Goal: Task Accomplishment & Management: Use online tool/utility

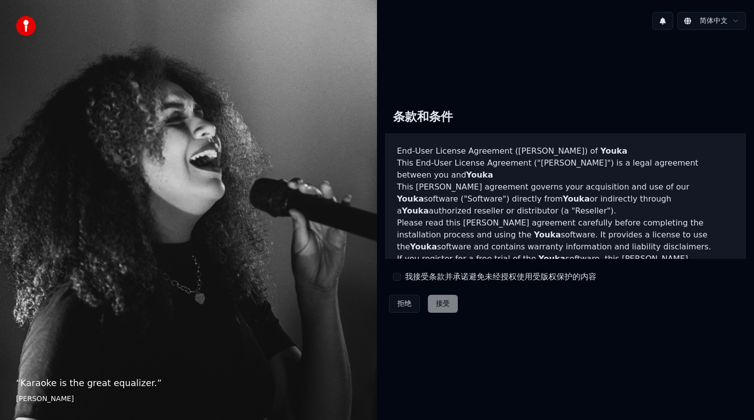
click at [406, 282] on label "我接受条款并承诺避免未经授权使用受版权保护的内容" at bounding box center [501, 277] width 192 height 12
click at [401, 281] on button "我接受条款并承诺避免未经授权使用受版权保护的内容" at bounding box center [397, 277] width 8 height 8
click at [445, 305] on button "接受" at bounding box center [443, 304] width 30 height 18
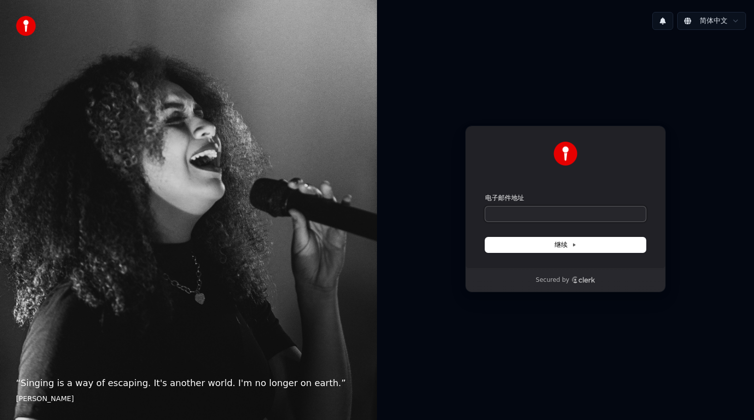
click at [538, 214] on input "电子邮件地址" at bounding box center [565, 214] width 161 height 15
click at [538, 215] on input "电子邮件地址" at bounding box center [565, 214] width 161 height 15
click at [485, 194] on button "submit" at bounding box center [485, 194] width 0 height 0
type input "**********"
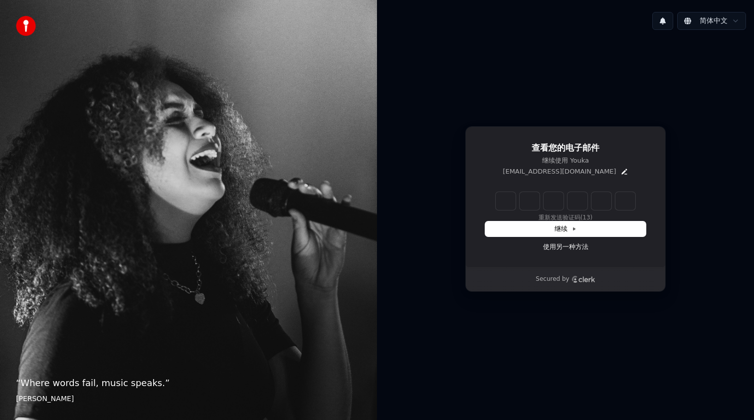
click at [499, 202] on input "Enter verification code" at bounding box center [566, 201] width 140 height 18
type input "******"
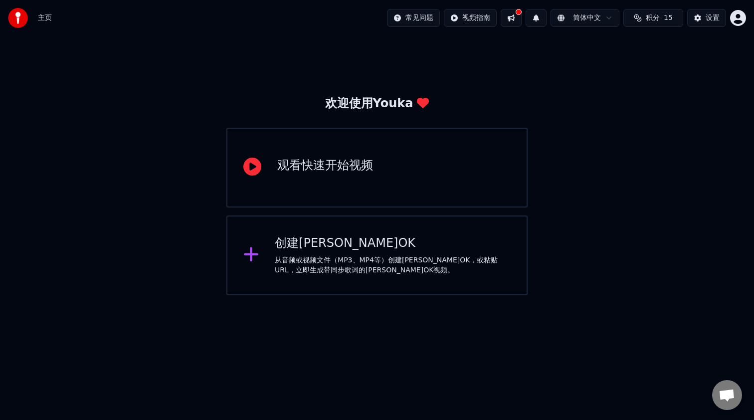
click at [478, 184] on div "观看快速开始视频" at bounding box center [377, 168] width 302 height 80
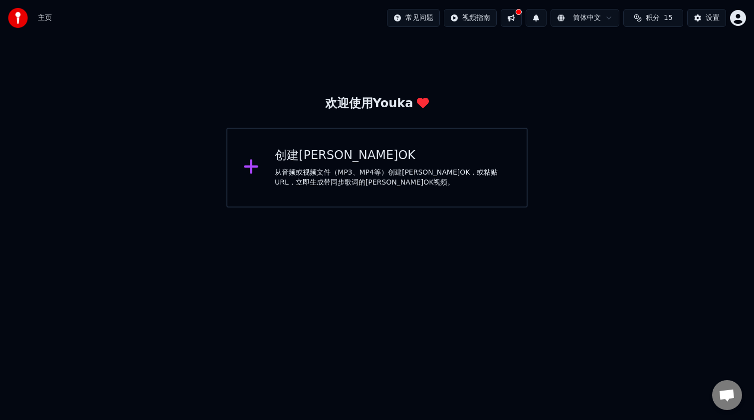
click at [373, 188] on div "创建卡拉OK 从音频或视频文件（MP3、MP4等）创建卡拉OK，或粘贴URL，立即生成带同步歌词的卡拉OK视频。" at bounding box center [377, 168] width 302 height 80
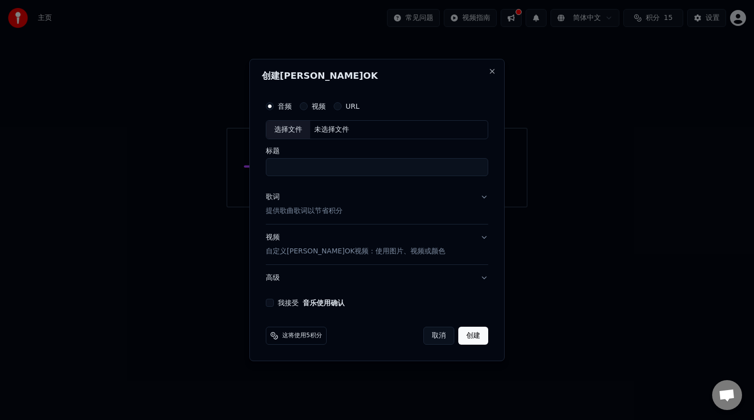
click at [312, 97] on div "音频 视频 URL" at bounding box center [377, 106] width 222 height 20
click at [314, 101] on div "音频 视频 URL" at bounding box center [377, 106] width 222 height 20
click at [309, 100] on div "音频 视频 URL" at bounding box center [377, 106] width 222 height 20
click at [307, 105] on button "视频" at bounding box center [304, 106] width 8 height 8
click at [273, 304] on button "我接受 音乐使用确认" at bounding box center [270, 303] width 8 height 8
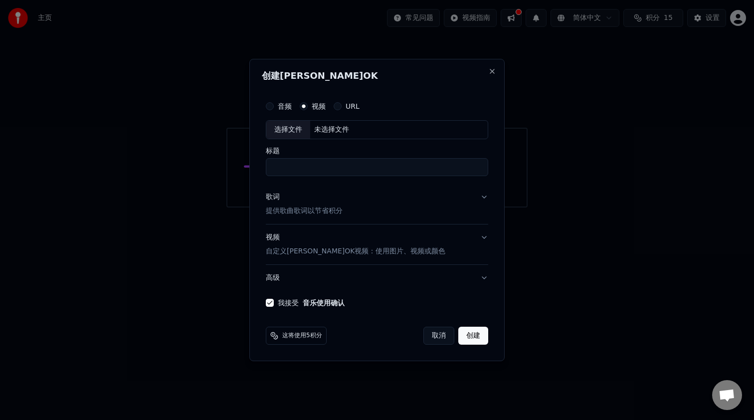
click at [478, 204] on button "歌词 提供歌曲歌词以节省积分" at bounding box center [377, 204] width 222 height 40
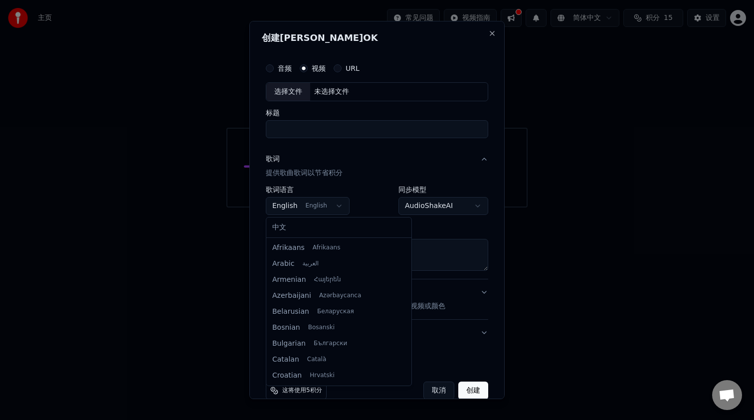
click at [315, 207] on body "**********" at bounding box center [377, 104] width 754 height 208
select select "**"
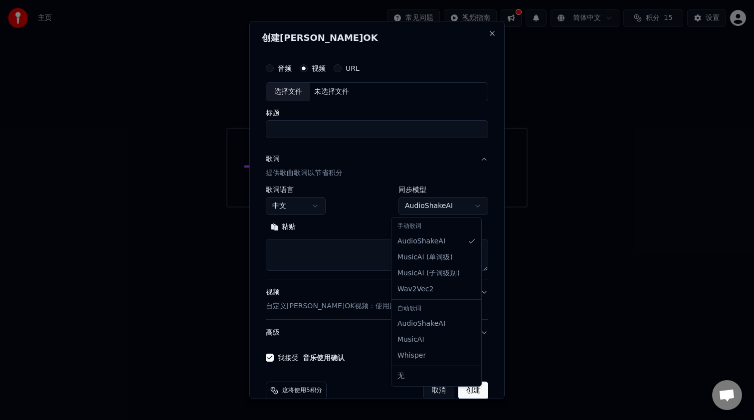
click at [419, 208] on body "**********" at bounding box center [377, 104] width 754 height 208
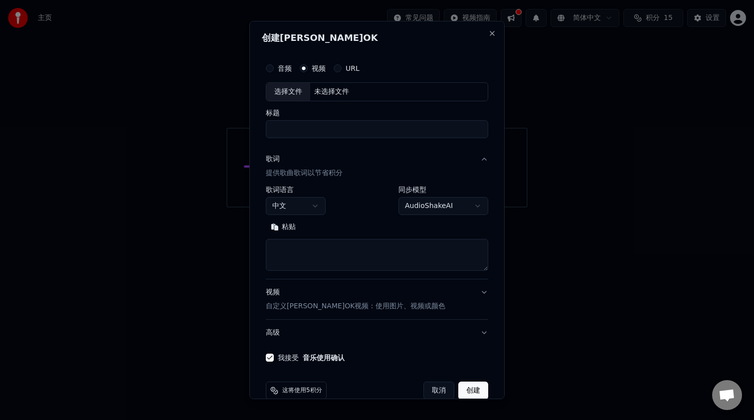
click at [419, 208] on body "**********" at bounding box center [377, 104] width 754 height 208
click at [350, 62] on div "音频 视频 URL" at bounding box center [377, 68] width 222 height 20
click at [346, 68] on label "URL" at bounding box center [353, 68] width 14 height 7
click at [342, 68] on button "URL" at bounding box center [338, 68] width 8 height 8
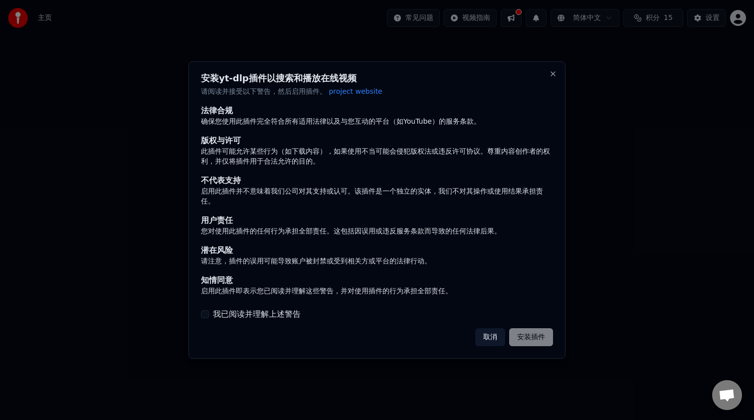
click at [345, 68] on div "安装yt-dlp插件以搜索和播放在线视频 请阅读并接受以下警告，然后启用插件。 project website 法律合规 确保您使用此插件完全符合所有适用法律…" at bounding box center [377, 209] width 377 height 297
click at [242, 314] on label "我已阅读并理解上述警告" at bounding box center [257, 314] width 88 height 12
click at [209, 314] on button "我已阅读并理解上述警告" at bounding box center [205, 314] width 8 height 8
click at [530, 335] on button "安装插件" at bounding box center [531, 337] width 44 height 18
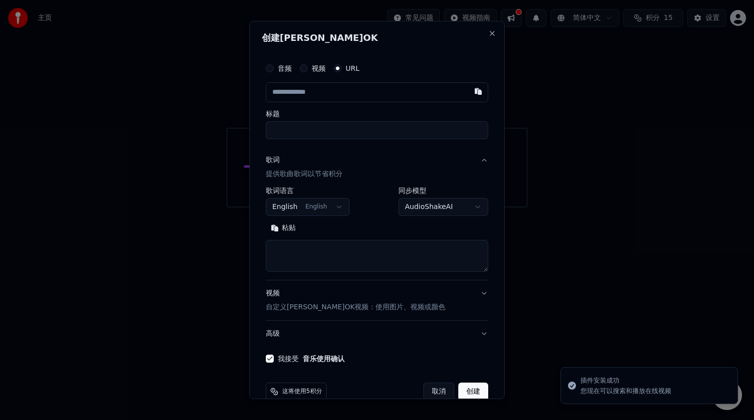
click at [369, 97] on input "text" at bounding box center [377, 92] width 222 height 20
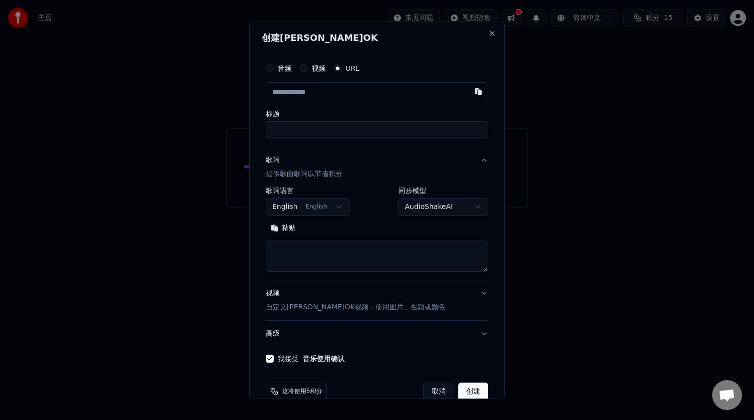
paste input "**********"
type input "**********"
click at [395, 127] on input "标题" at bounding box center [377, 130] width 222 height 18
type input "**********"
type input "********"
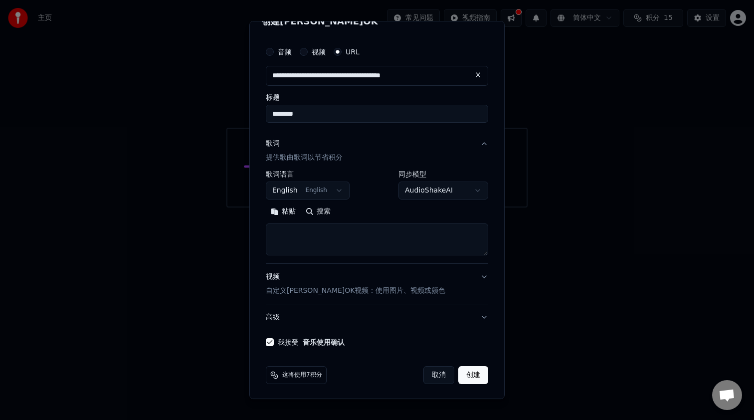
scroll to position [18, 0]
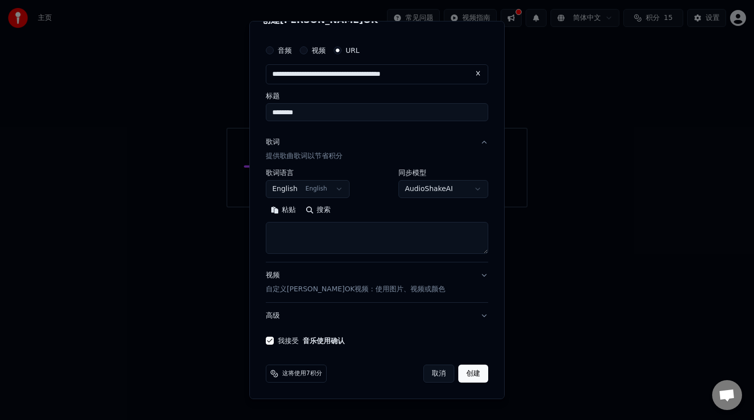
click at [318, 190] on body "**********" at bounding box center [377, 104] width 754 height 208
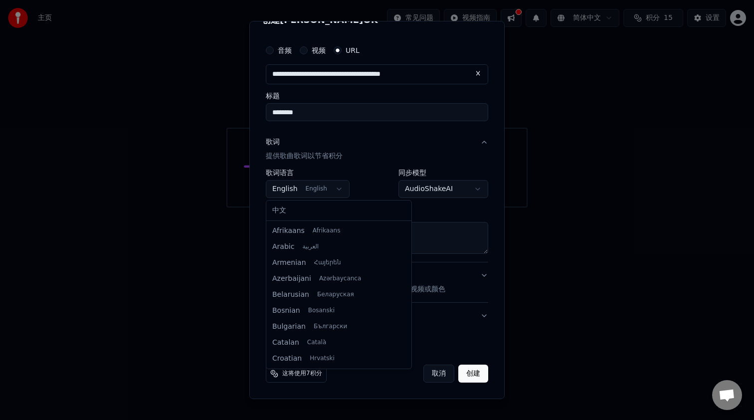
scroll to position [64, 0]
select select "**"
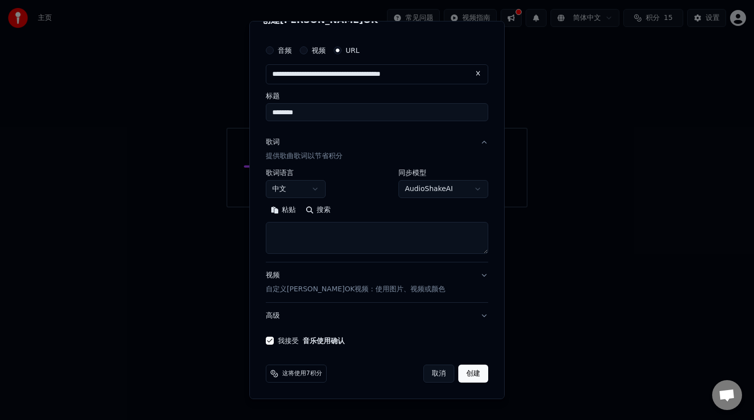
click at [328, 158] on p "提供歌曲歌词以节省积分" at bounding box center [304, 156] width 77 height 10
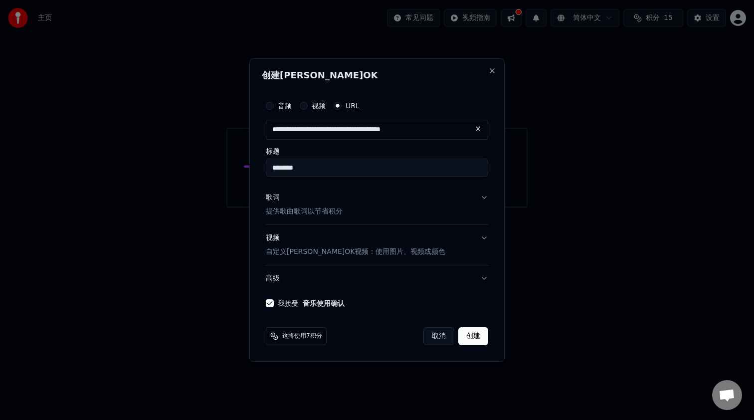
click at [331, 211] on p "提供歌曲歌词以节省积分" at bounding box center [304, 212] width 77 height 10
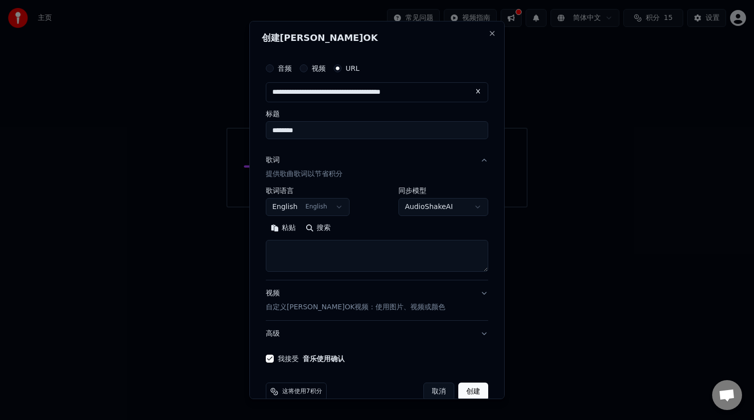
click at [313, 207] on button "English English" at bounding box center [308, 207] width 84 height 18
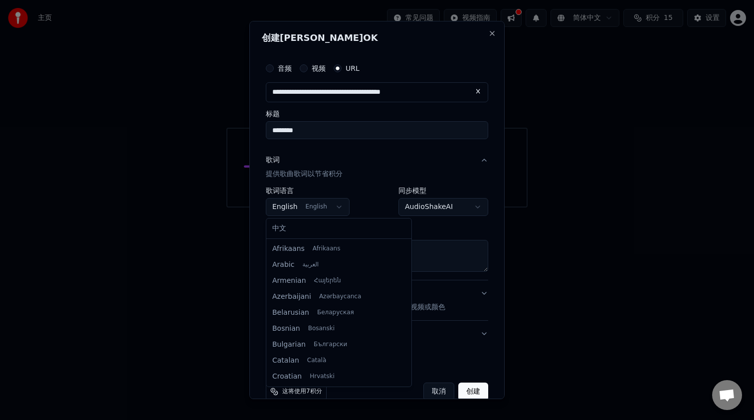
scroll to position [64, 0]
select select "**"
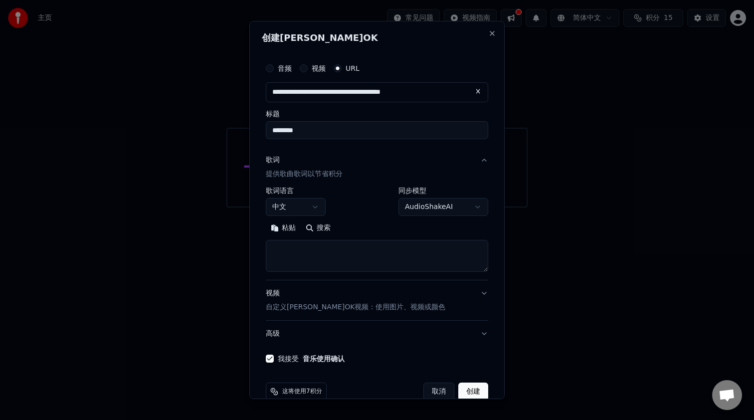
click at [410, 250] on textarea at bounding box center [377, 256] width 222 height 32
paste textarea "**********"
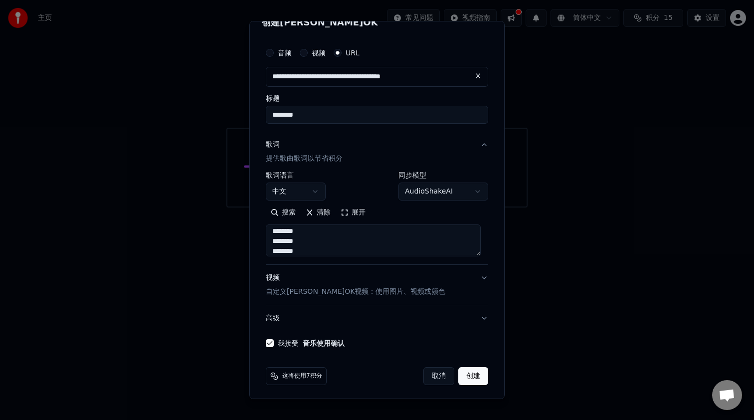
scroll to position [18, 0]
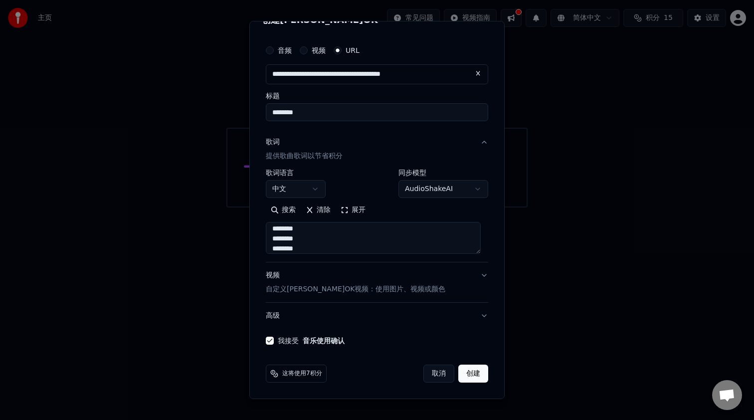
type textarea "**********"
click at [467, 375] on button "创建" at bounding box center [473, 374] width 30 height 18
select select "**"
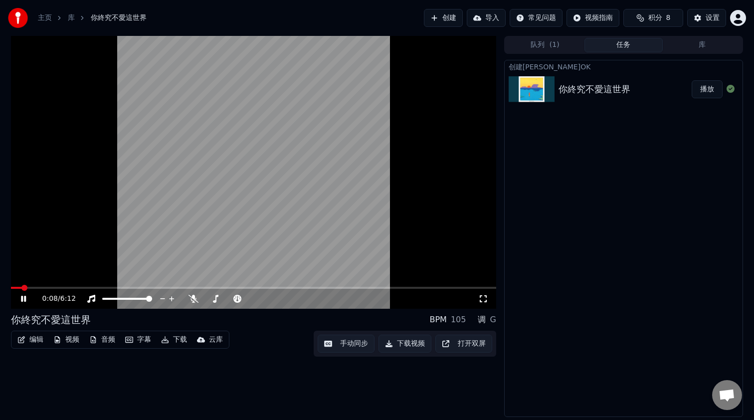
click at [487, 302] on icon at bounding box center [483, 299] width 10 height 8
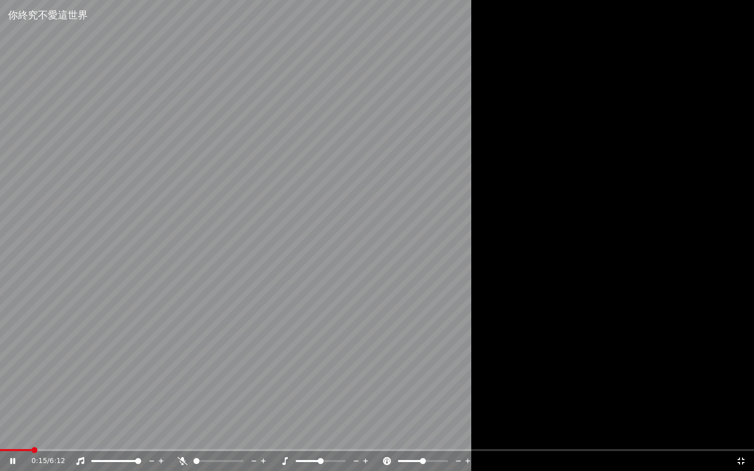
click at [609, 275] on div at bounding box center [377, 235] width 754 height 471
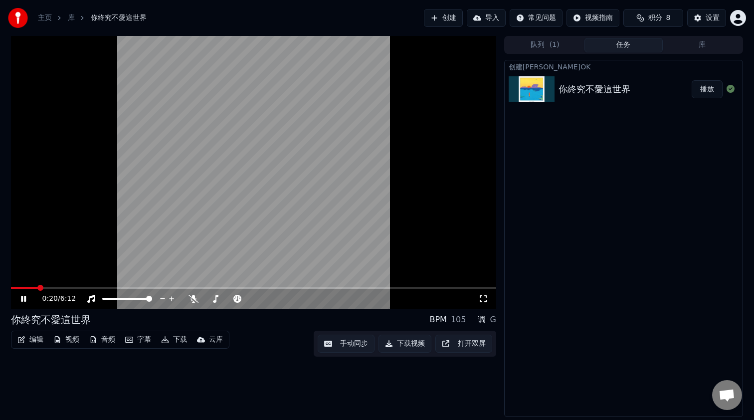
click at [425, 206] on video at bounding box center [253, 172] width 485 height 273
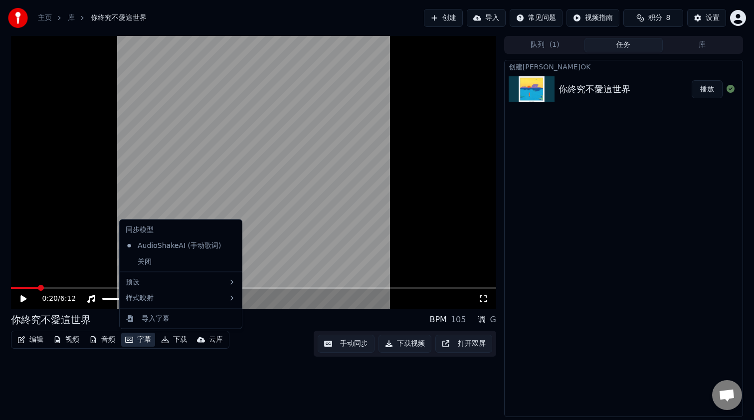
click at [136, 339] on button "字幕" at bounding box center [138, 340] width 34 height 14
click at [150, 324] on div "导入字幕" at bounding box center [181, 318] width 118 height 16
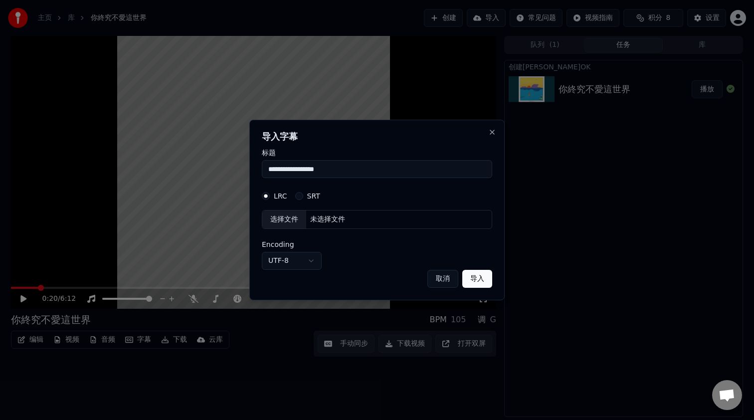
click at [445, 275] on button "取消" at bounding box center [442, 279] width 31 height 18
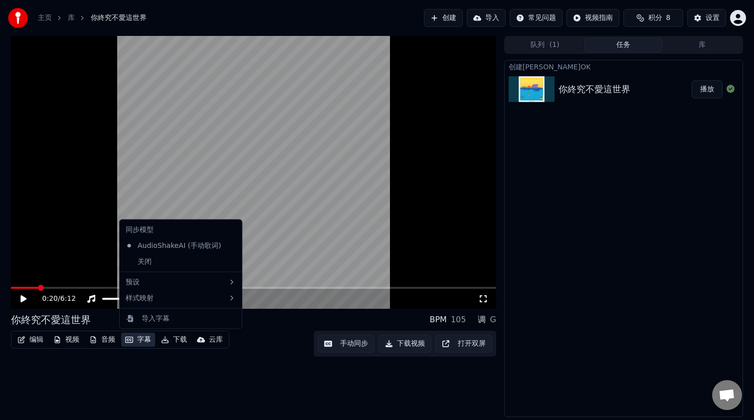
click at [146, 342] on button "字幕" at bounding box center [138, 340] width 34 height 14
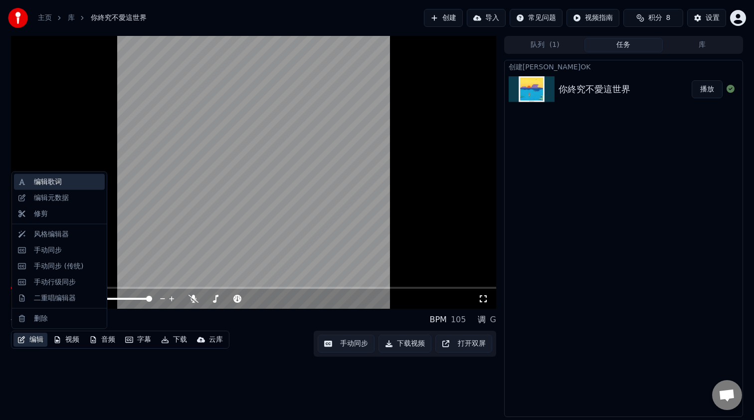
click at [62, 181] on div "编辑歌词" at bounding box center [67, 182] width 67 height 10
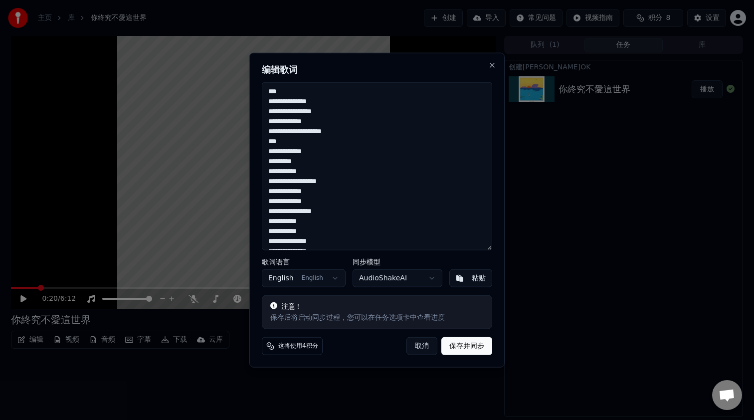
click at [324, 275] on body "**********" at bounding box center [377, 210] width 754 height 420
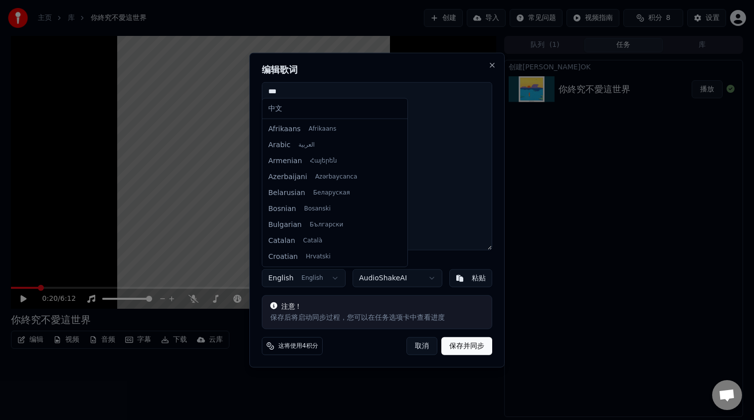
scroll to position [64, 0]
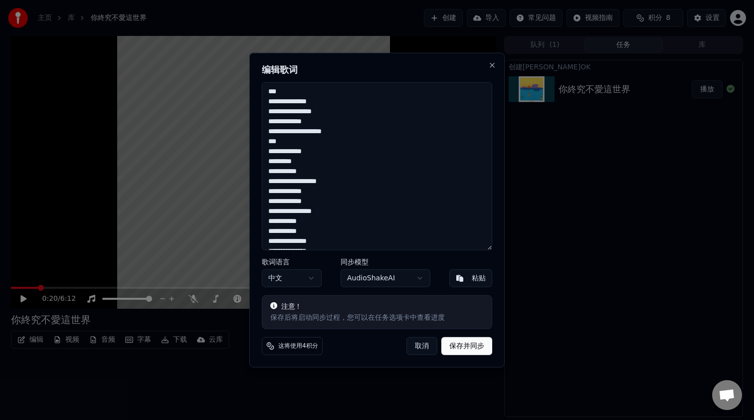
click at [474, 342] on button "保存并同步" at bounding box center [466, 346] width 51 height 18
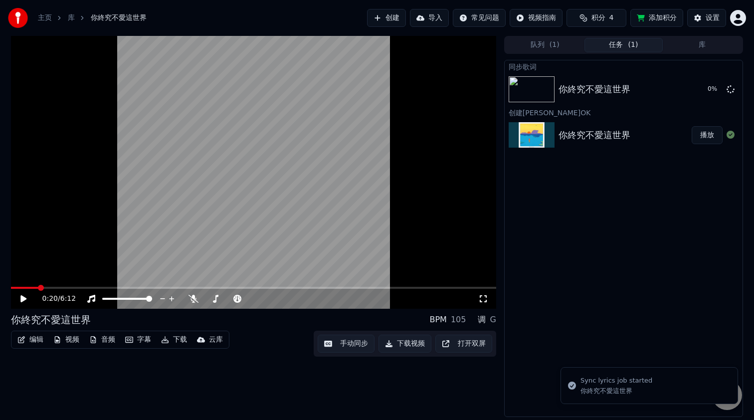
click at [294, 201] on video at bounding box center [253, 172] width 485 height 273
click at [11, 288] on span at bounding box center [15, 288] width 9 height 2
click at [54, 290] on div "0:02 / 6:12" at bounding box center [253, 299] width 485 height 20
click at [55, 288] on span at bounding box center [253, 288] width 485 height 2
click at [209, 246] on video at bounding box center [253, 172] width 485 height 273
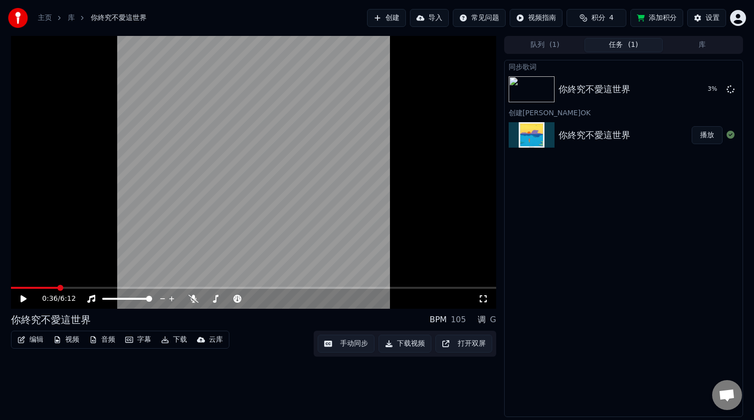
click at [224, 233] on video at bounding box center [253, 172] width 485 height 273
click at [38, 291] on span at bounding box center [41, 288] width 6 height 6
click at [25, 285] on video at bounding box center [253, 172] width 485 height 273
click at [20, 287] on span at bounding box center [27, 288] width 33 height 2
click at [53, 229] on video at bounding box center [253, 172] width 485 height 273
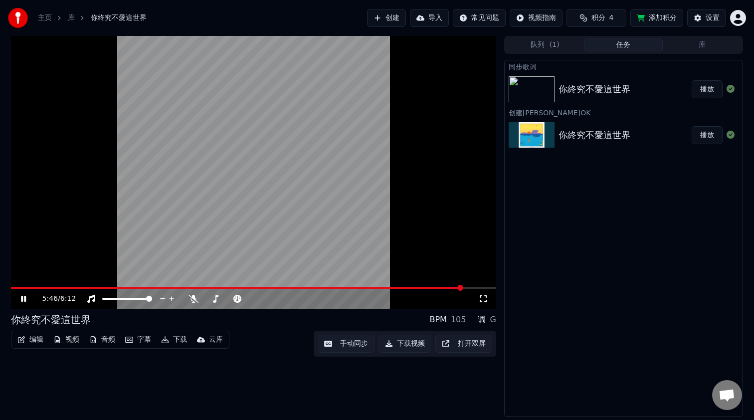
click at [89, 287] on span at bounding box center [237, 288] width 452 height 2
click at [625, 88] on div "你終究不愛這世界" at bounding box center [595, 89] width 72 height 14
click at [615, 144] on div "你終究不愛這世界 播放" at bounding box center [624, 135] width 238 height 34
click at [614, 92] on div "你終究不愛這世界" at bounding box center [595, 89] width 72 height 14
click at [550, 42] on span "( 1 )" at bounding box center [555, 45] width 10 height 10
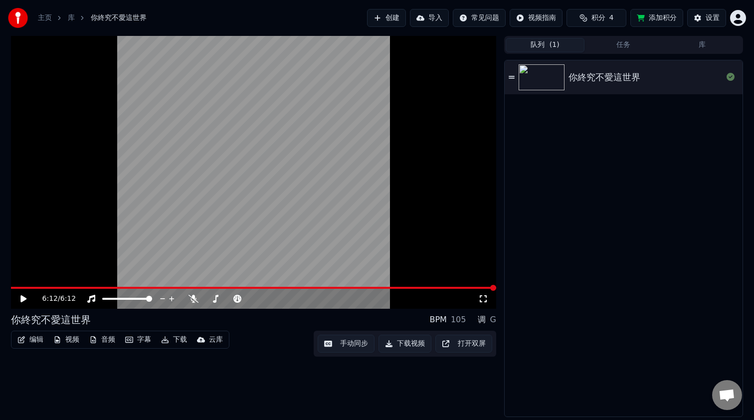
click at [683, 44] on button "库" at bounding box center [702, 45] width 79 height 14
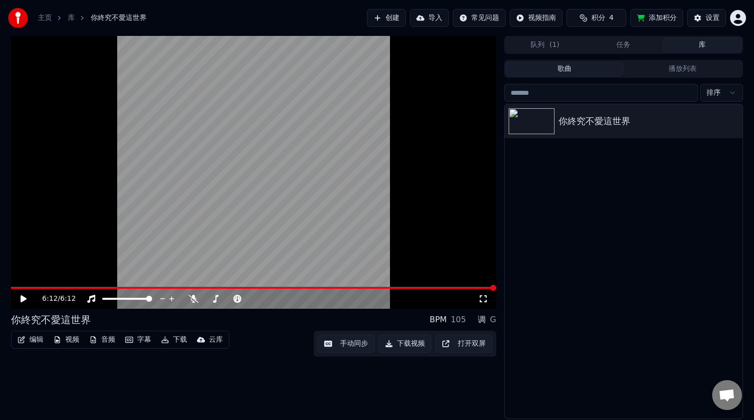
click at [584, 32] on div "主页 库 你終究不愛這世界 创建 导入 常见问题 视频指南 积分 4 添加积分 设置" at bounding box center [377, 18] width 754 height 36
click at [572, 40] on button "队列 ( 1 )" at bounding box center [545, 45] width 79 height 14
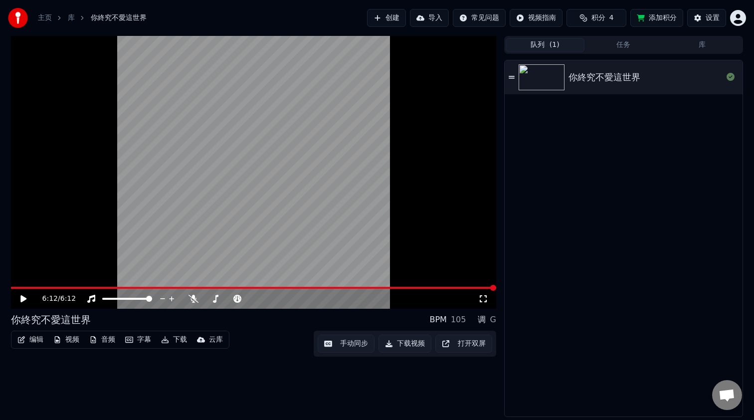
click at [596, 18] on span "积分" at bounding box center [599, 18] width 14 height 10
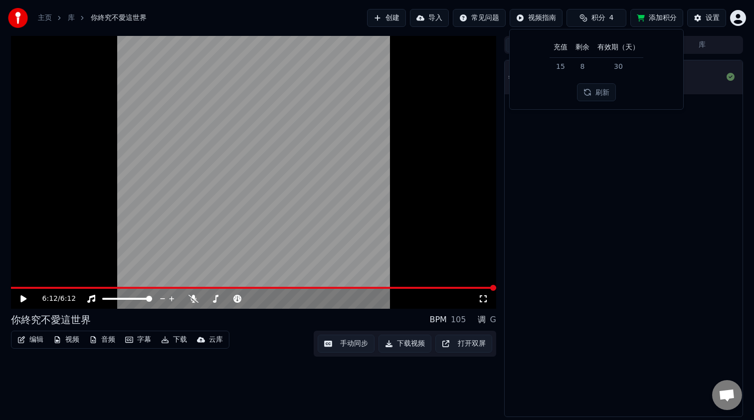
click at [592, 99] on button "刷新" at bounding box center [596, 92] width 39 height 18
click at [593, 96] on button "刷新" at bounding box center [596, 92] width 39 height 18
click at [652, 14] on button "添加积分" at bounding box center [656, 18] width 53 height 18
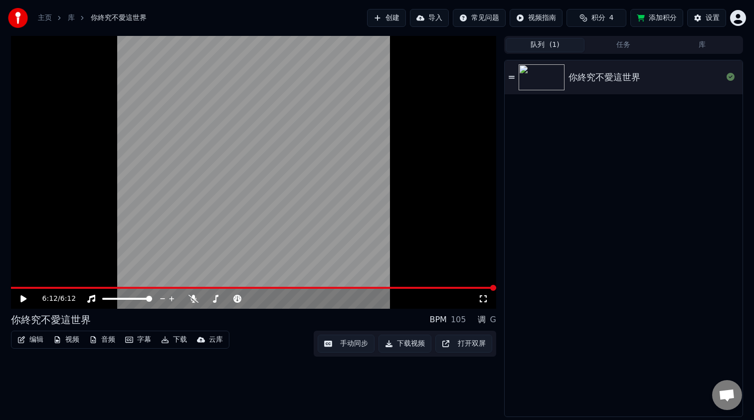
click at [304, 223] on video at bounding box center [253, 172] width 485 height 273
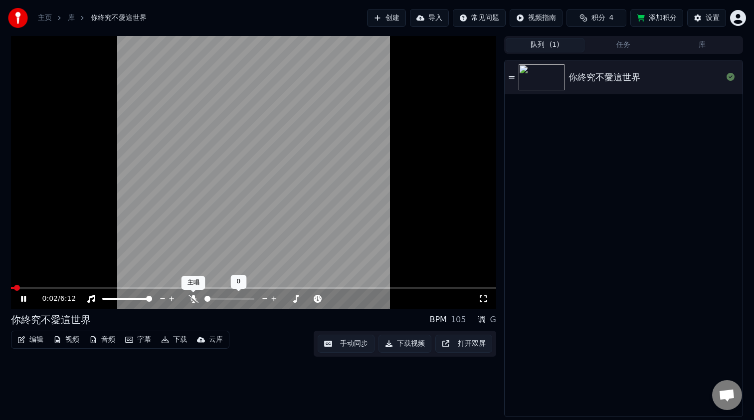
click at [196, 300] on icon at bounding box center [194, 299] width 10 height 8
click at [229, 240] on video at bounding box center [253, 172] width 485 height 273
click at [82, 256] on video at bounding box center [253, 172] width 485 height 273
click at [47, 282] on video at bounding box center [253, 172] width 485 height 273
click at [48, 285] on video at bounding box center [253, 172] width 485 height 273
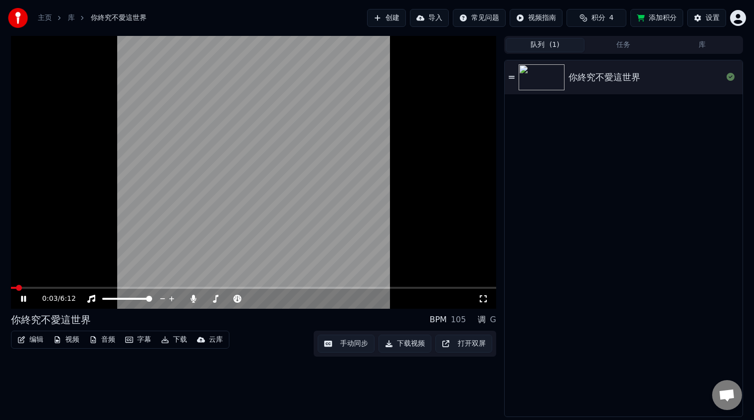
click at [50, 286] on video at bounding box center [253, 172] width 485 height 273
click at [51, 288] on span at bounding box center [253, 288] width 485 height 2
click at [78, 253] on video at bounding box center [253, 172] width 485 height 273
click at [214, 302] on icon at bounding box center [215, 299] width 5 height 8
click at [197, 298] on icon at bounding box center [194, 299] width 10 height 8
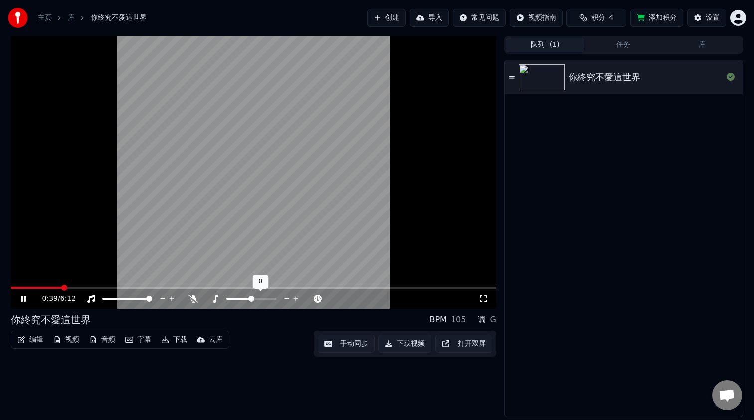
click at [298, 299] on icon at bounding box center [295, 298] width 5 height 5
click at [296, 298] on icon at bounding box center [295, 298] width 5 height 5
click at [287, 299] on icon at bounding box center [286, 298] width 5 height 1
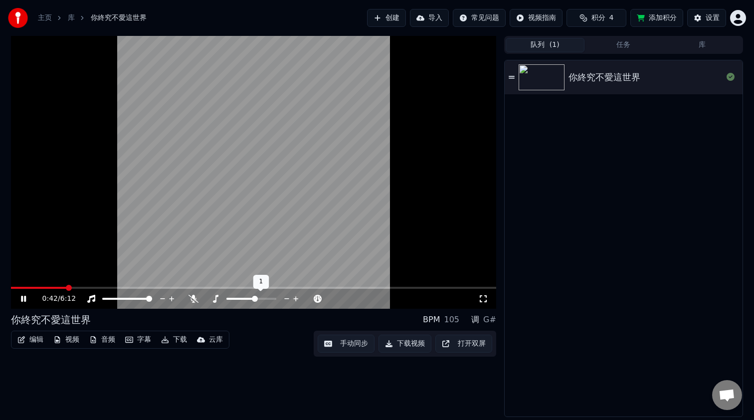
click at [287, 299] on icon at bounding box center [286, 298] width 5 height 1
click at [194, 302] on icon at bounding box center [194, 299] width 10 height 8
click at [152, 298] on span at bounding box center [127, 299] width 50 height 2
click at [205, 299] on span at bounding box center [207, 299] width 4 height 2
click at [196, 297] on icon at bounding box center [194, 299] width 10 height 8
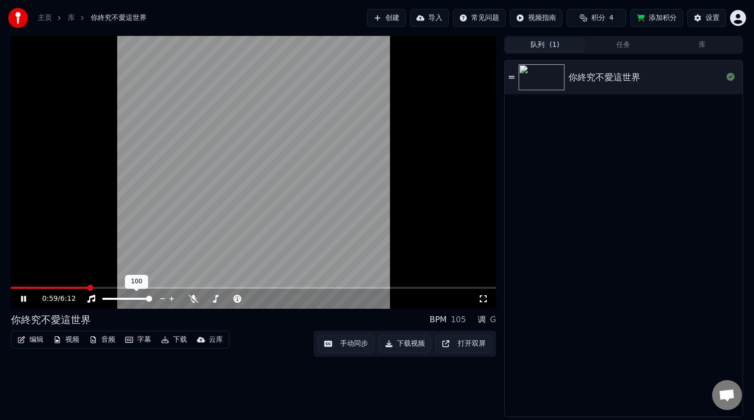
click at [164, 210] on video at bounding box center [253, 172] width 485 height 273
